Goal: Complete application form: Complete application form

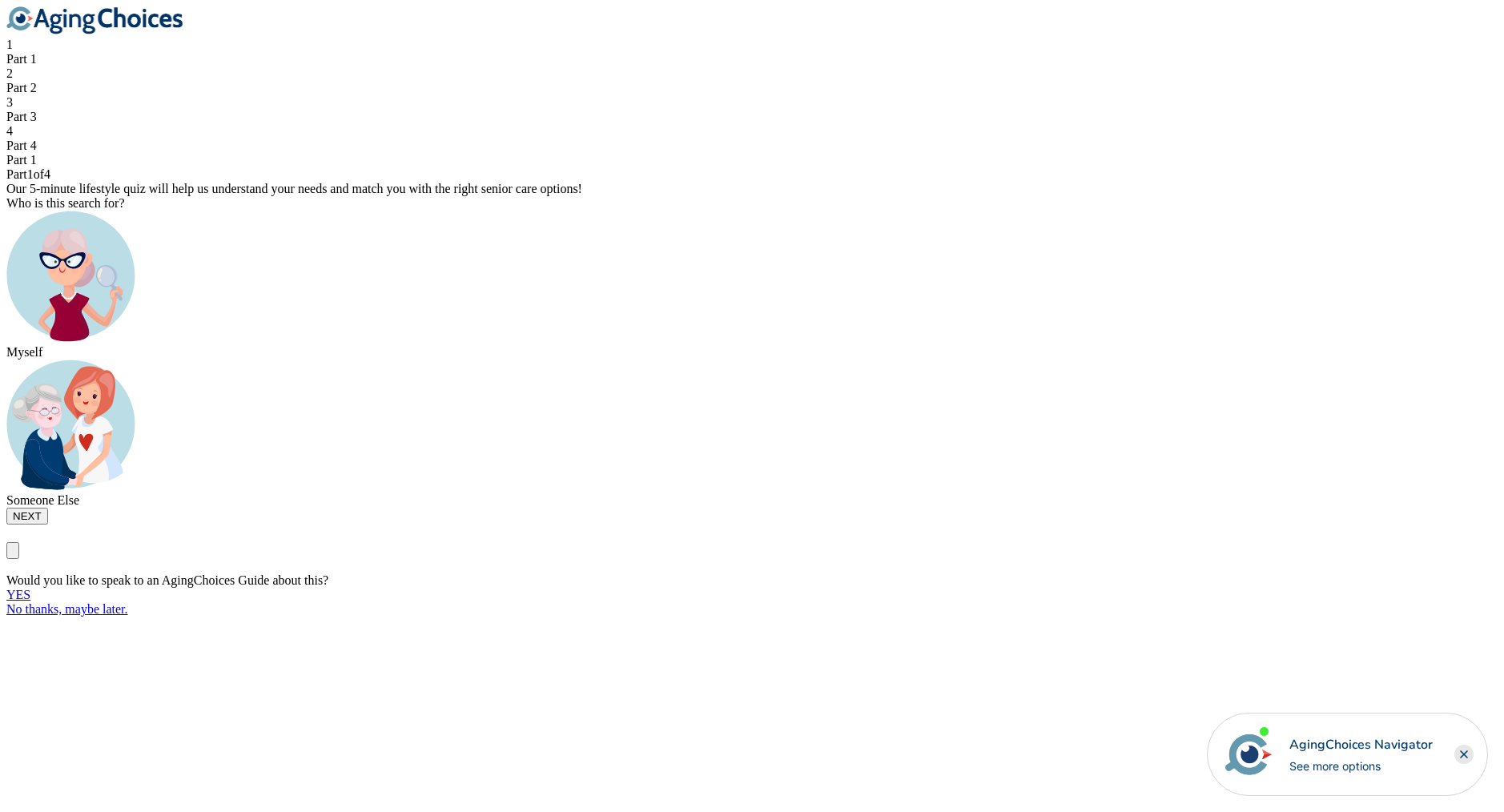
click at [671, 345] on div at bounding box center [752, 278] width 1492 height 134
click at [48, 525] on button "NEXT" at bounding box center [26, 516] width 41 height 17
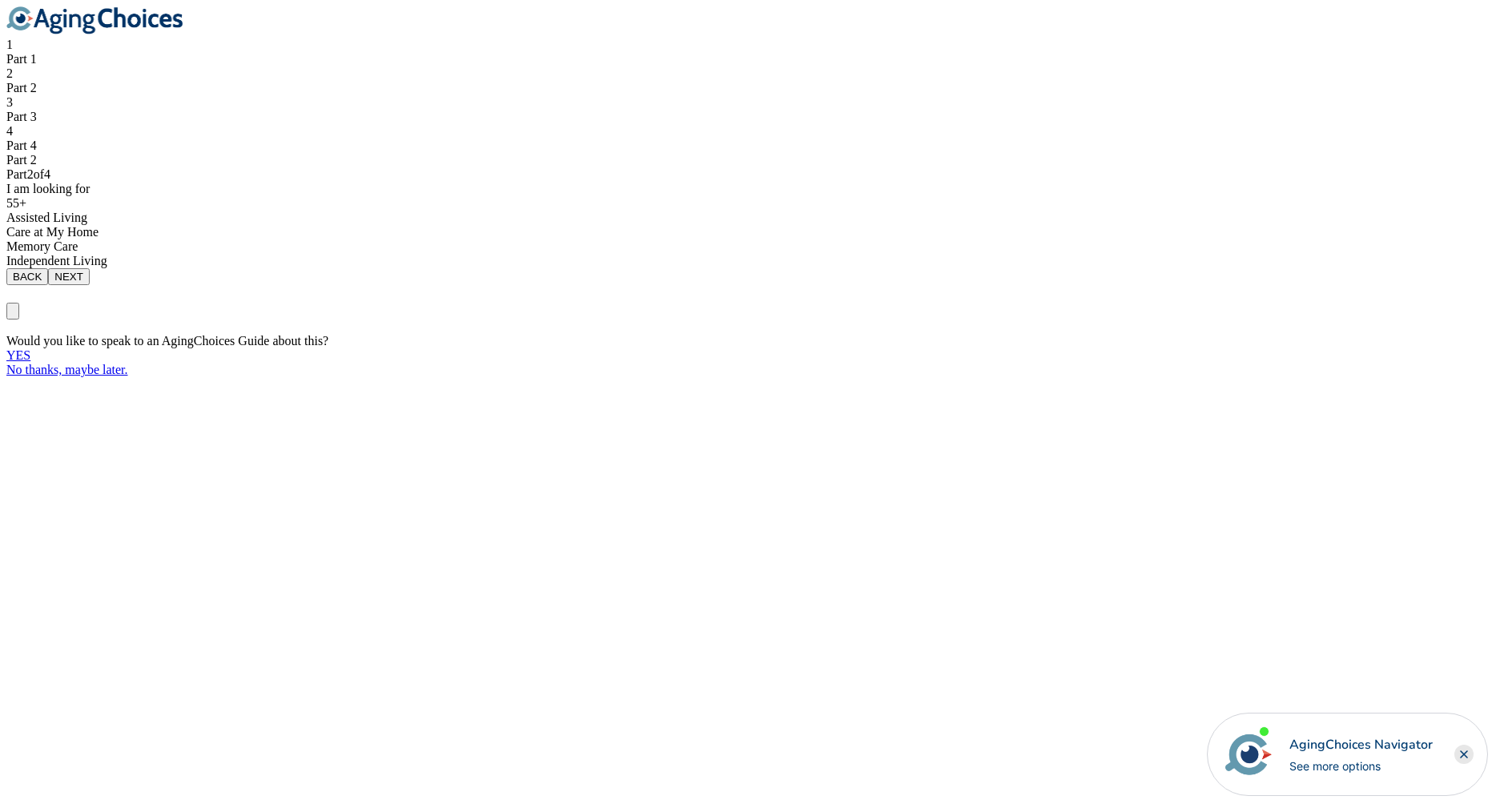
click at [680, 225] on div "Assisted Living" at bounding box center [752, 218] width 1492 height 14
click at [90, 285] on button "NEXT" at bounding box center [69, 276] width 41 height 17
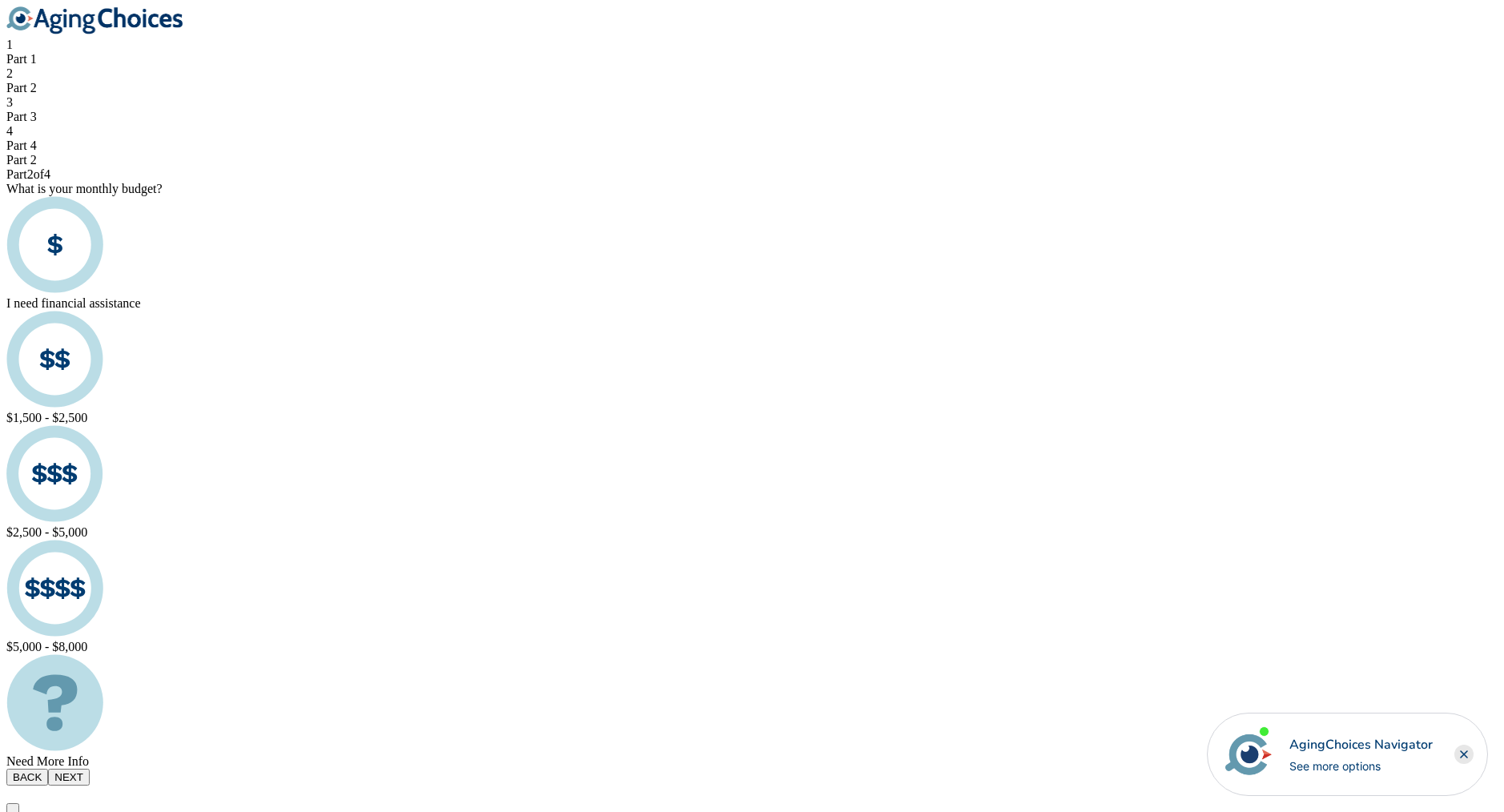
click at [691, 410] on div "$1,500 - $2,500" at bounding box center [752, 417] width 1492 height 14
click at [90, 769] on button "NEXT" at bounding box center [69, 777] width 41 height 17
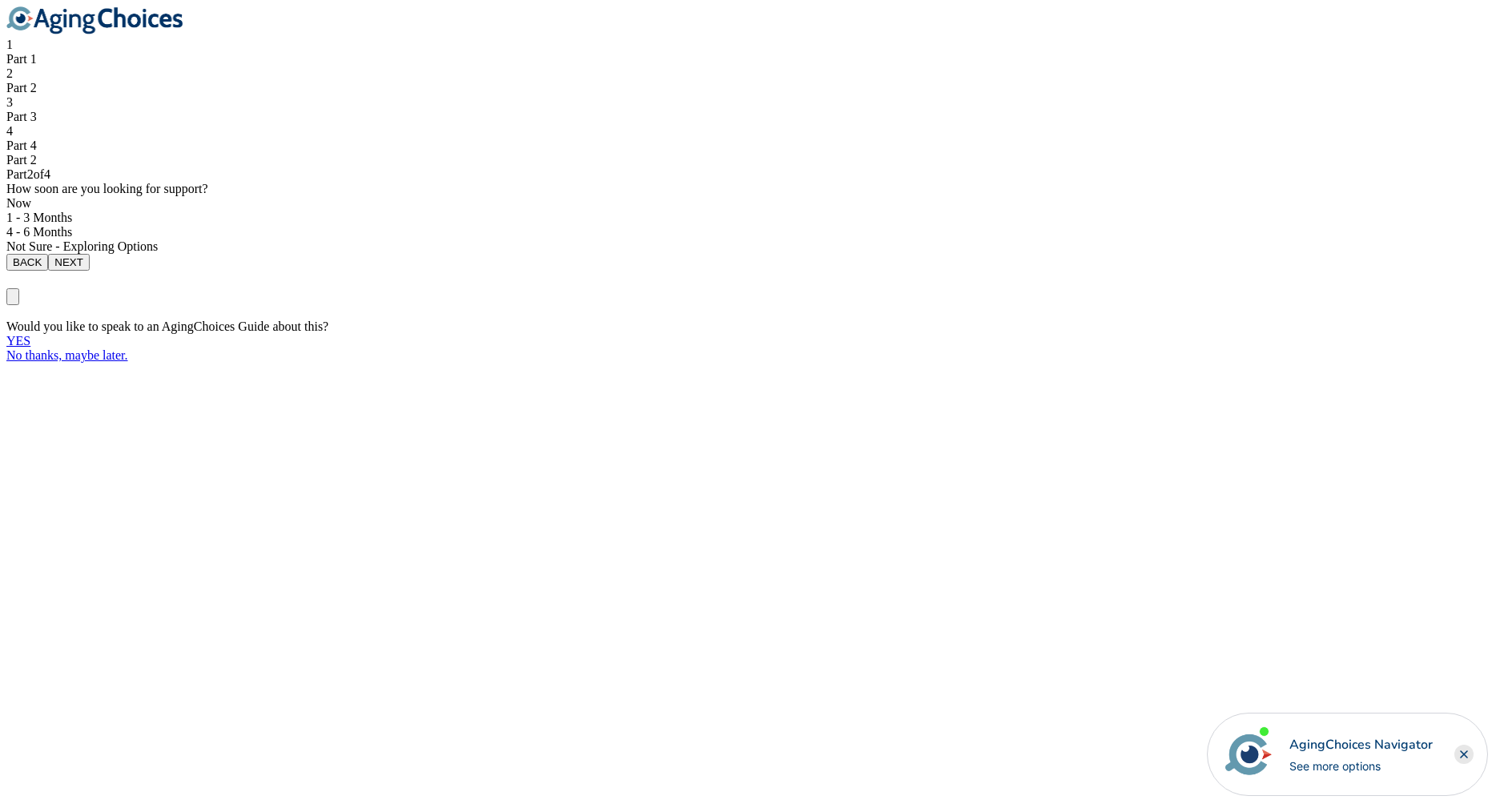
click at [715, 225] on div "1 - 3 Months" at bounding box center [752, 218] width 1492 height 14
click at [90, 271] on button "NEXT" at bounding box center [69, 262] width 41 height 17
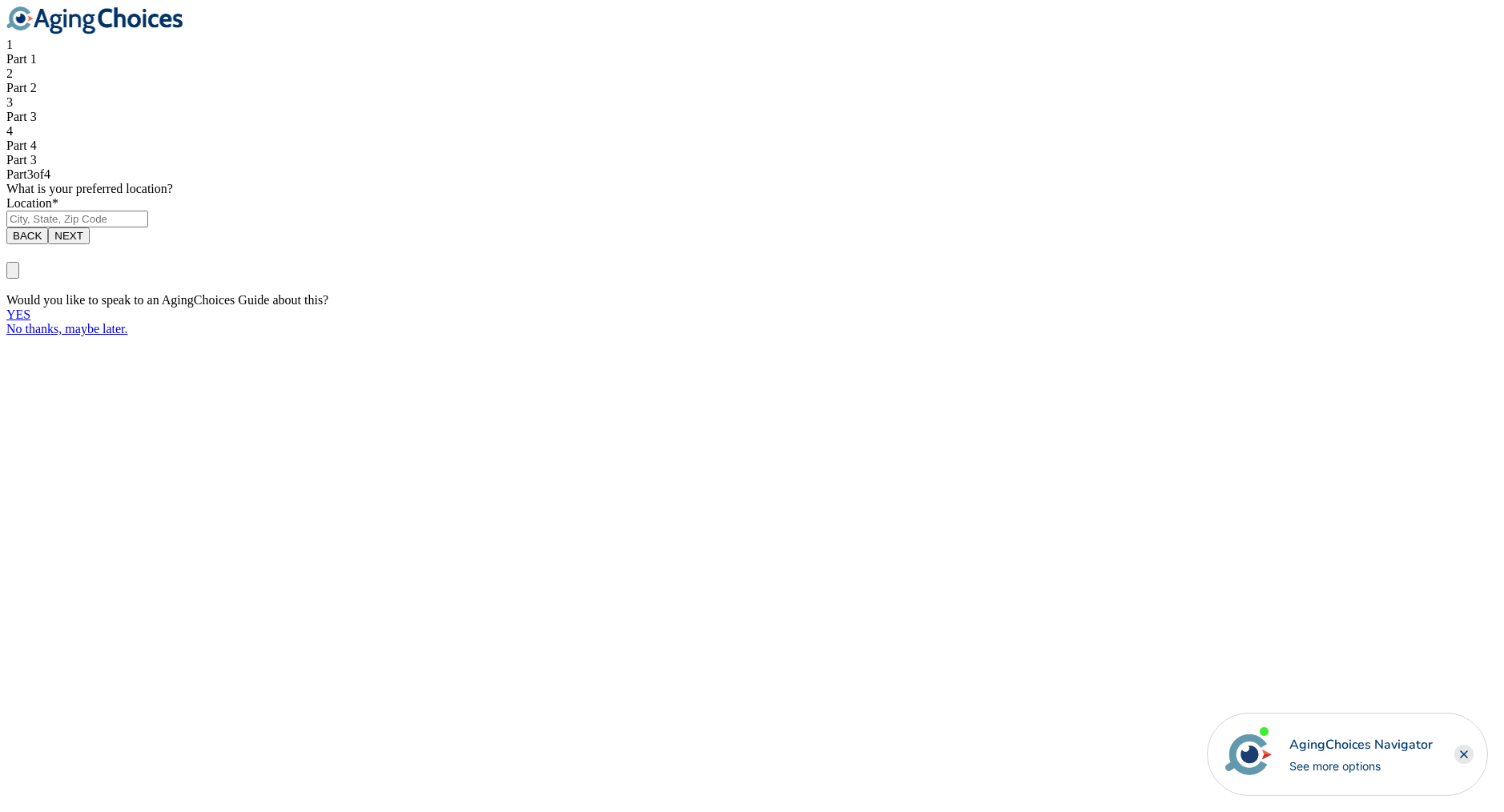
click at [149, 228] on input "text" at bounding box center [76, 219] width 142 height 17
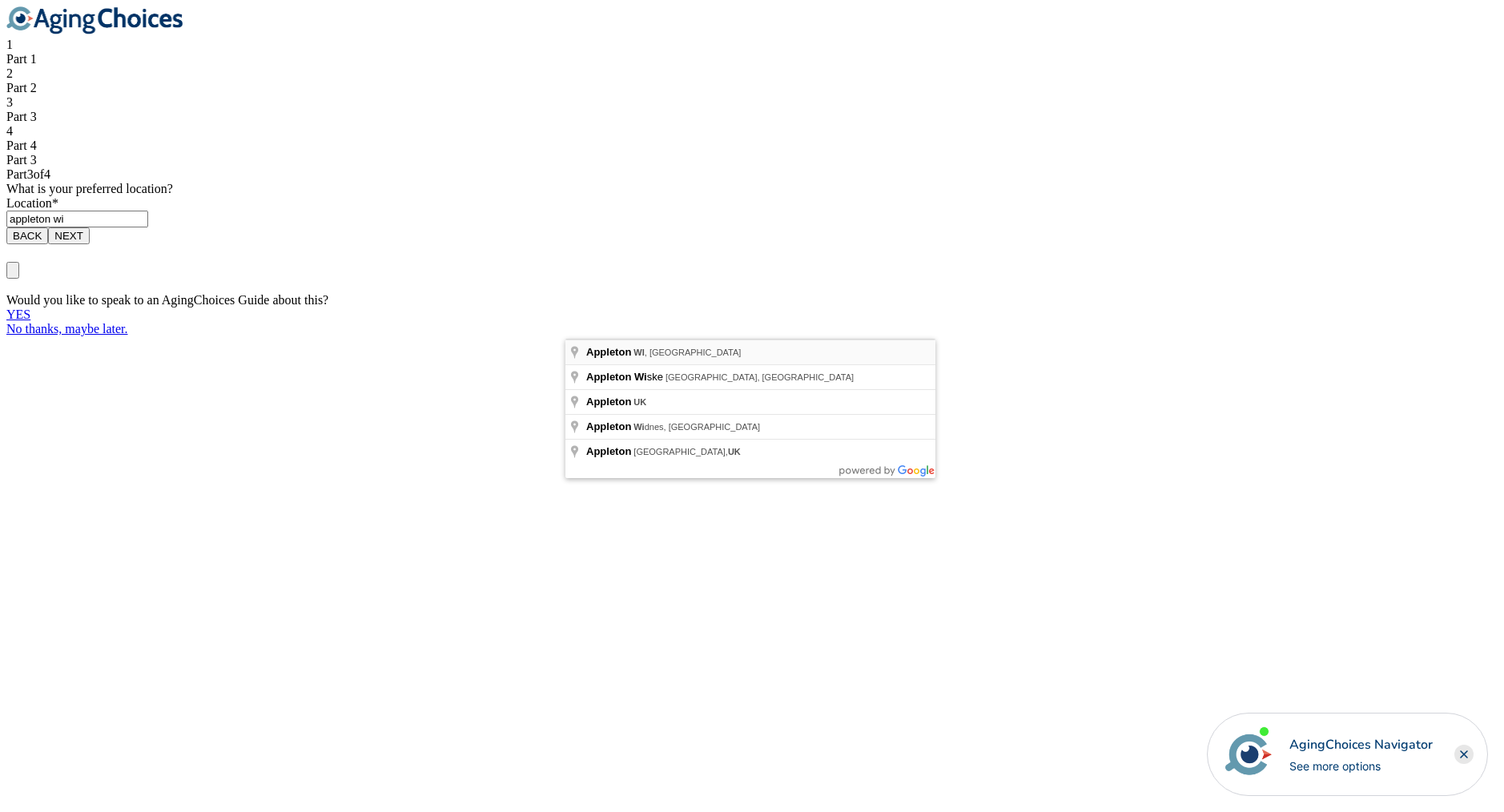
type input "Appleton, WI, USA"
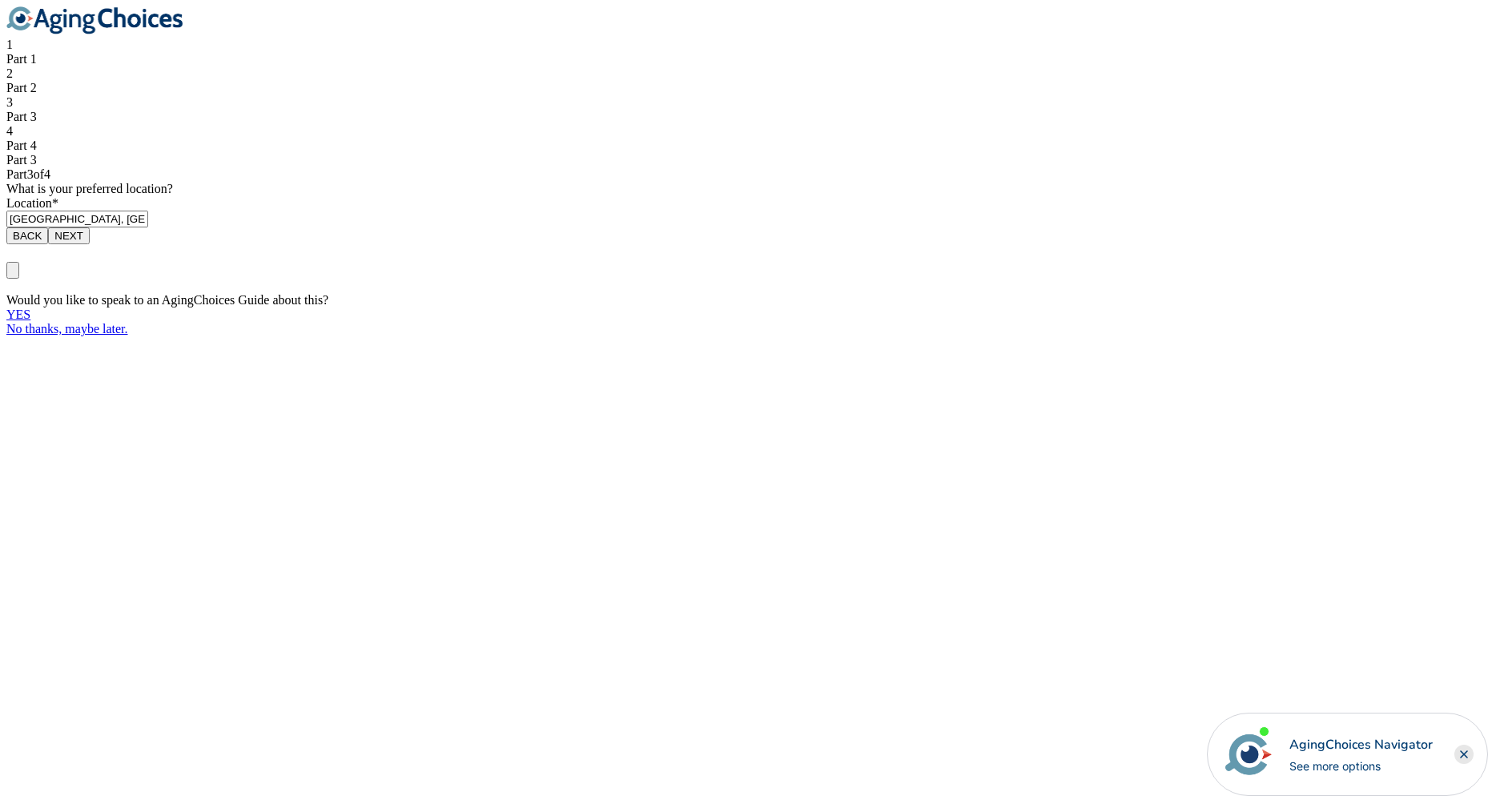
click at [90, 244] on button "NEXT" at bounding box center [69, 236] width 41 height 17
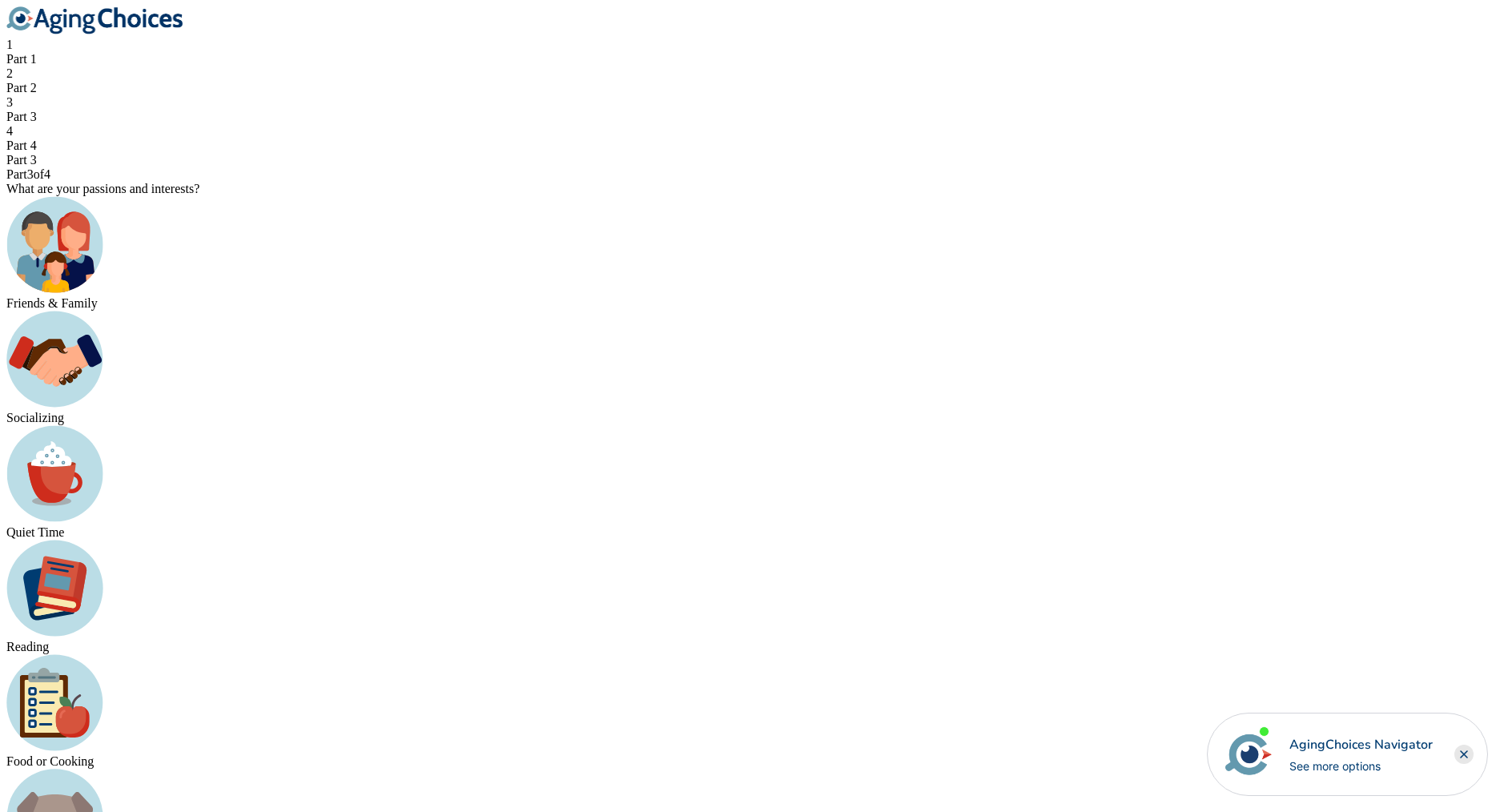
click at [874, 526] on div "Quiet Time" at bounding box center [752, 533] width 1492 height 14
click at [104, 769] on img at bounding box center [54, 817] width 97 height 97
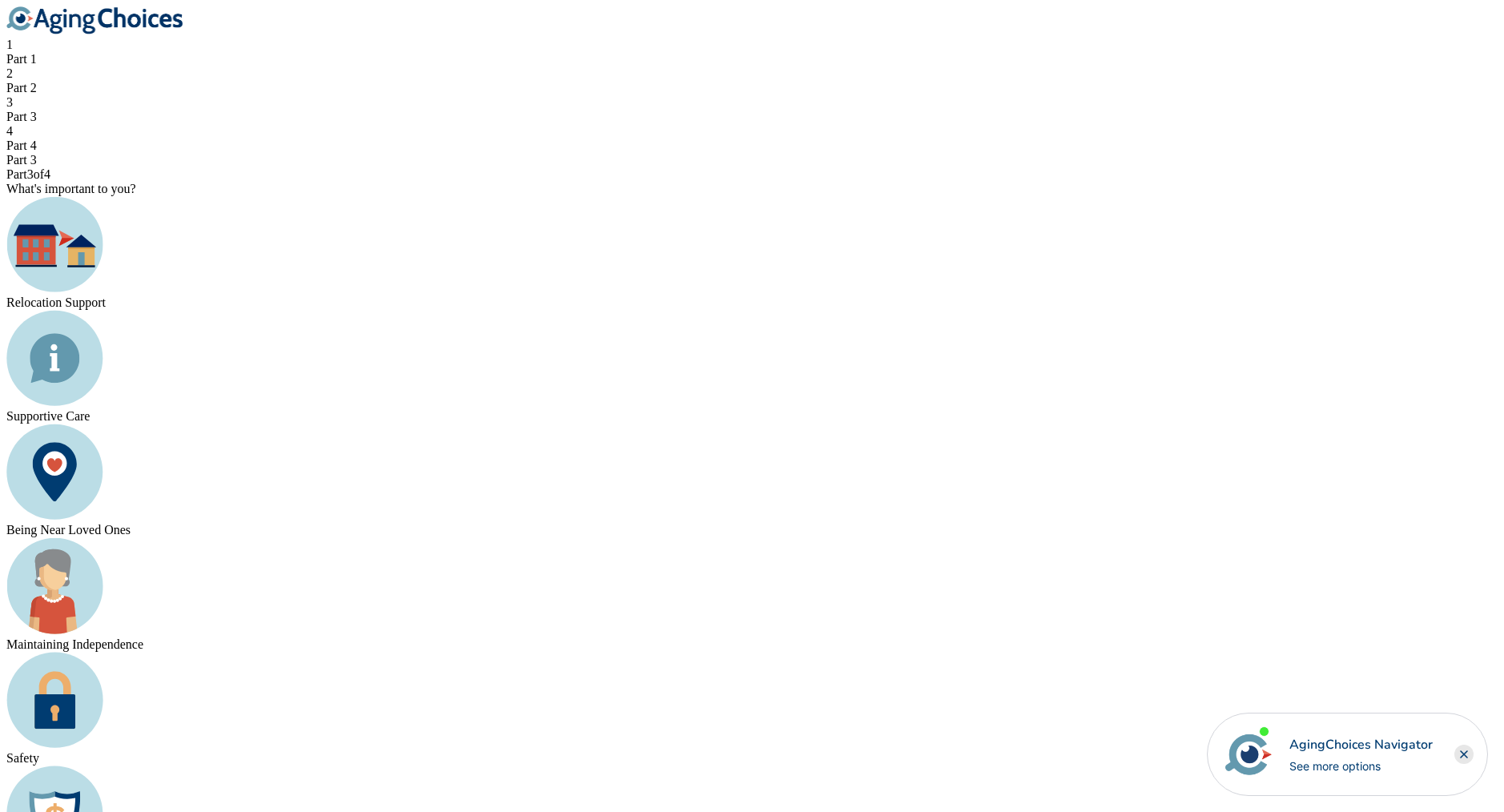
click at [671, 410] on div "Supportive Care" at bounding box center [752, 417] width 1492 height 14
drag, startPoint x: 861, startPoint y: 588, endPoint x: 894, endPoint y: 608, distance: 38.6
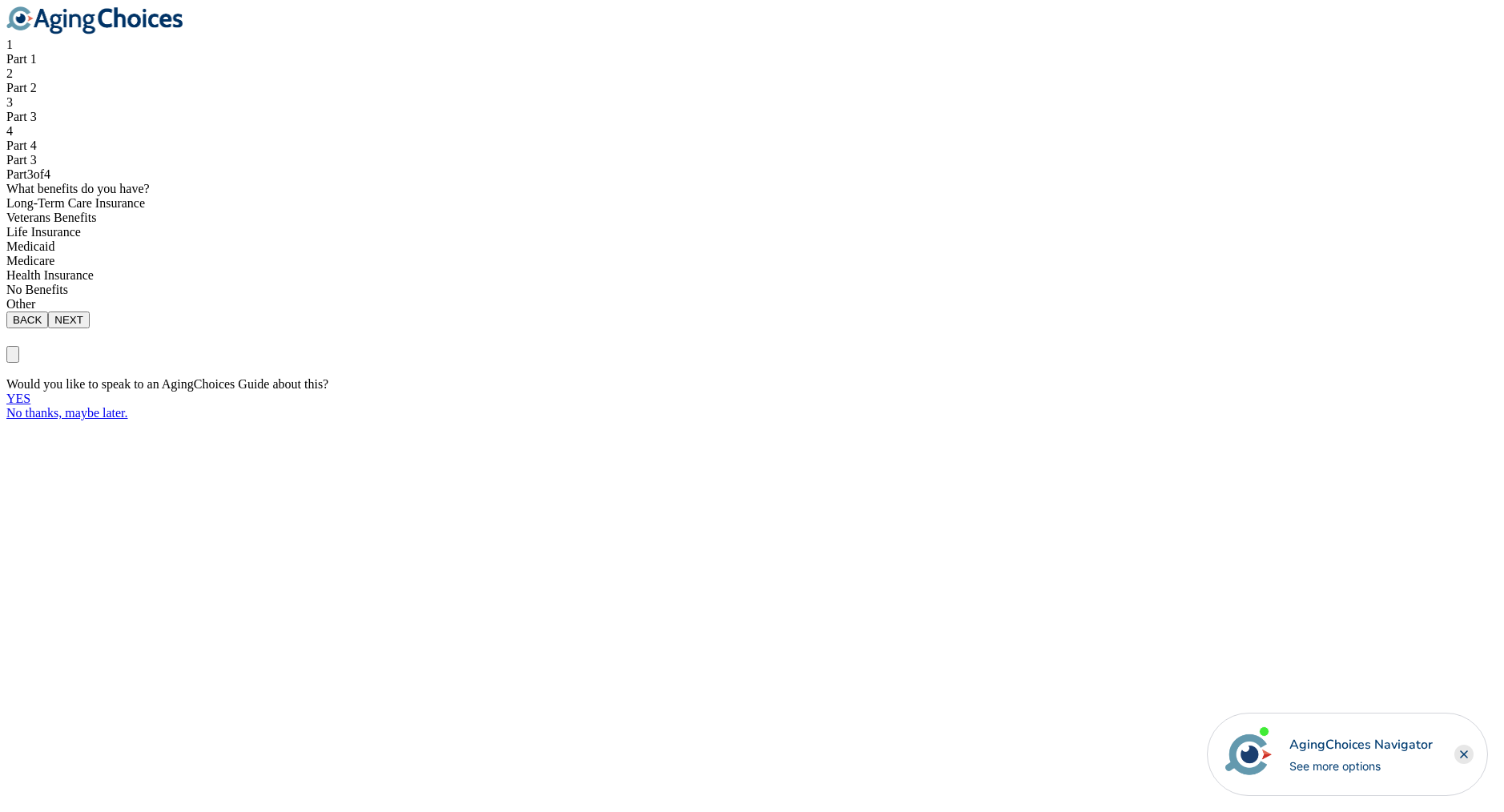
click at [690, 225] on div "Veterans Benefits" at bounding box center [752, 218] width 1492 height 14
click at [662, 283] on div "Health Insurance" at bounding box center [752, 275] width 1492 height 14
click at [90, 329] on button "NEXT" at bounding box center [69, 319] width 41 height 17
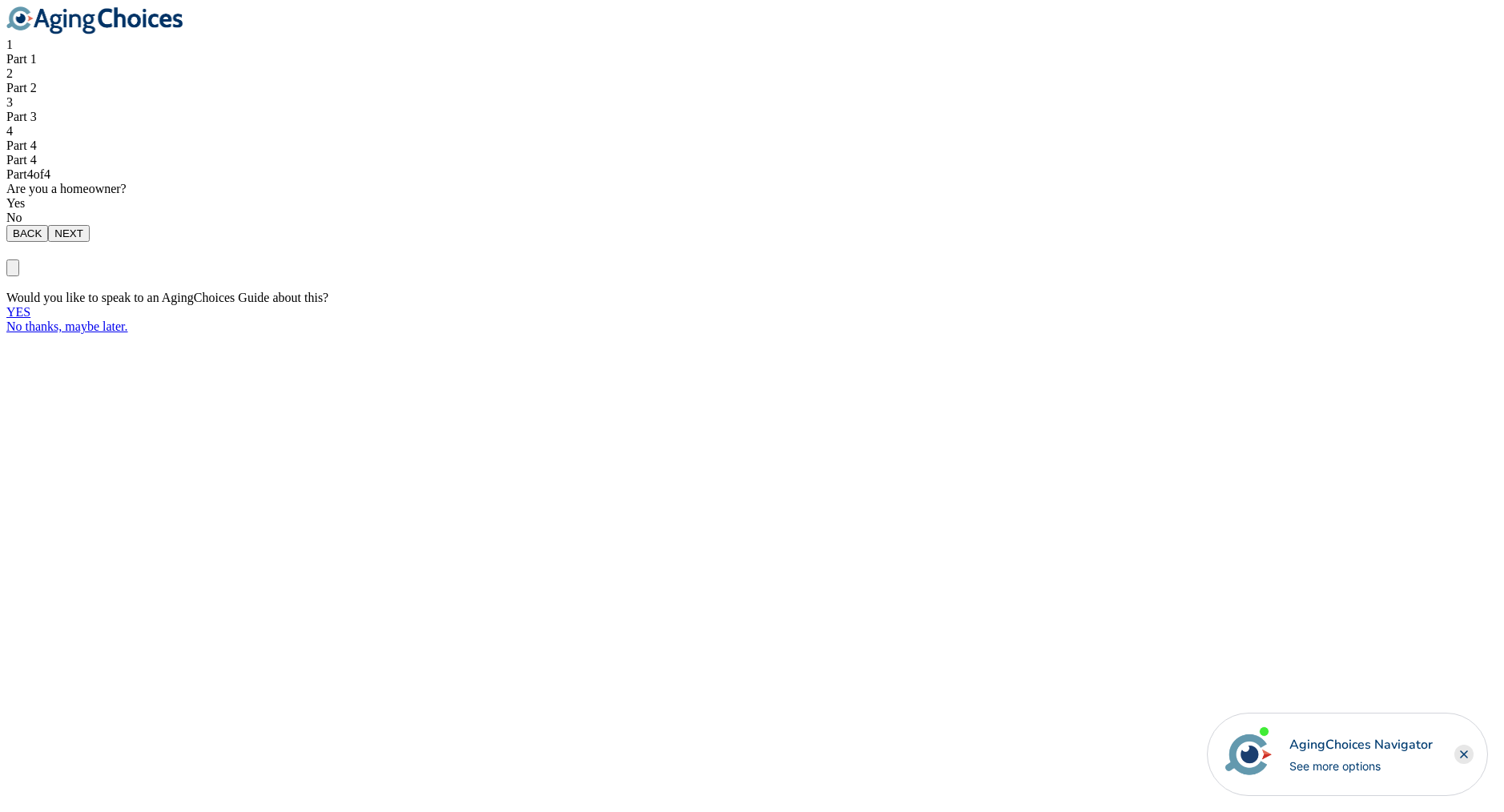
click at [877, 225] on div "No" at bounding box center [752, 218] width 1492 height 14
click at [90, 242] on button "NEXT" at bounding box center [69, 233] width 41 height 17
click at [897, 225] on div "No" at bounding box center [752, 218] width 1492 height 14
click at [90, 242] on button "NEXT" at bounding box center [69, 233] width 41 height 17
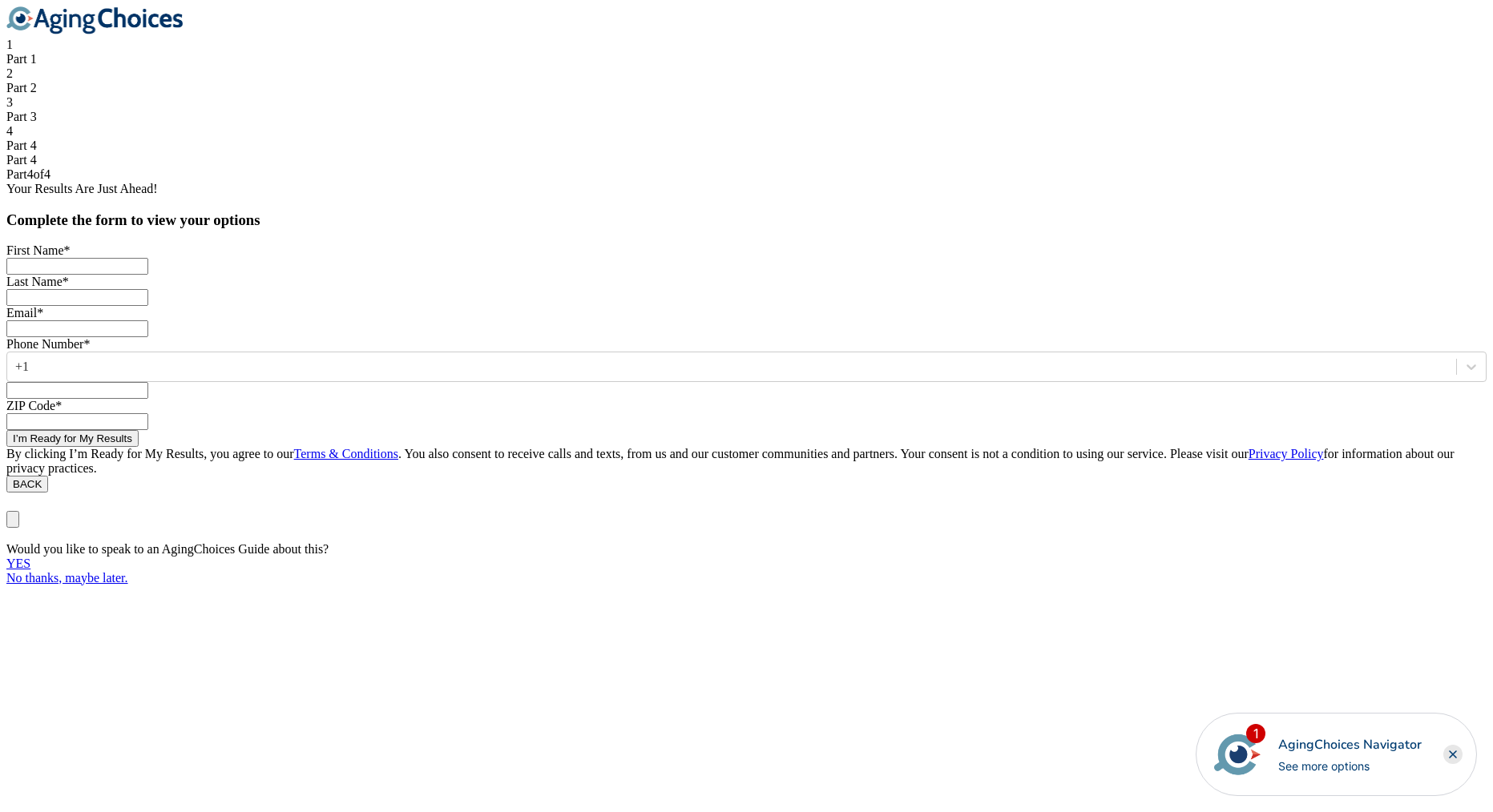
click at [149, 275] on input at bounding box center [76, 265] width 142 height 17
type input "Brad"
type input "Tester"
type input "bradtester@tesplac.ecom"
type input "9999019999"
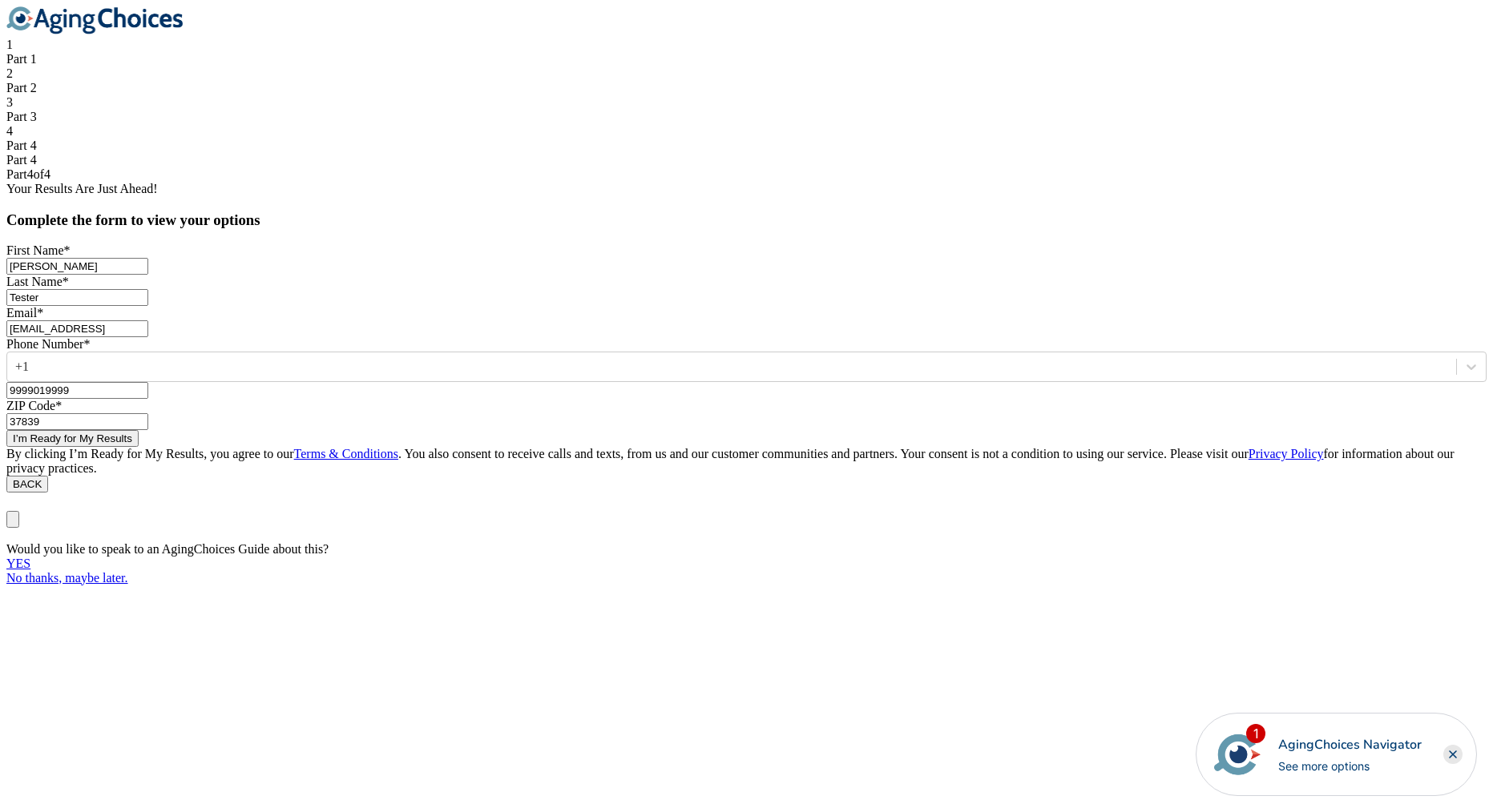
scroll to position [149, 0]
type input "37839"
click at [139, 446] on button "I’m Ready for My Results" at bounding box center [72, 438] width 132 height 17
